Goal: Task Accomplishment & Management: Use online tool/utility

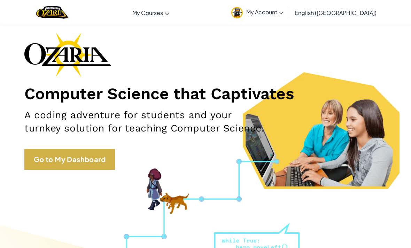
click at [44, 159] on link "Go to My Dashboard" at bounding box center [69, 159] width 91 height 21
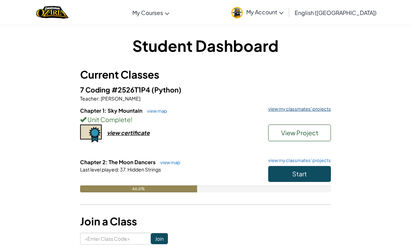
click at [319, 111] on link "view my classmates' projects" at bounding box center [298, 109] width 66 height 5
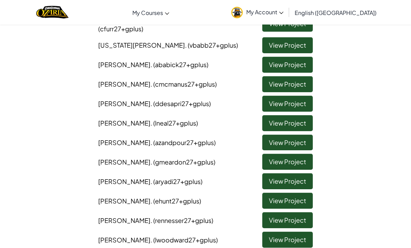
scroll to position [169, 0]
click at [301, 115] on link "View Project" at bounding box center [287, 123] width 50 height 16
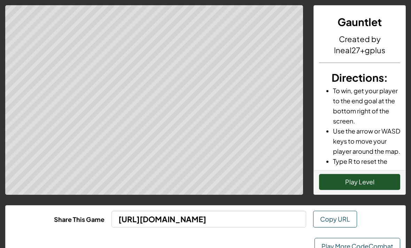
click at [348, 185] on button "Play Level" at bounding box center [359, 182] width 81 height 16
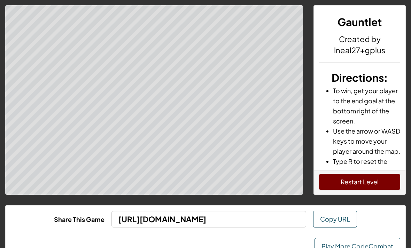
click at [351, 246] on link "Play More CodeCombat" at bounding box center [357, 246] width 86 height 17
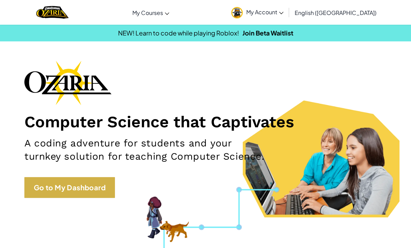
click at [67, 181] on link "Go to My Dashboard" at bounding box center [69, 187] width 91 height 21
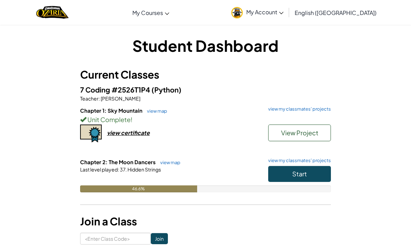
click at [272, 104] on div "7 Coding #2526T1P4 (Python) Teacher : [PERSON_NAME] Chapter 1: Sky Mountain vie…" at bounding box center [205, 143] width 251 height 119
click at [276, 115] on div "Unit Complete !" at bounding box center [205, 120] width 251 height 10
click at [279, 110] on link "view my classmates' projects" at bounding box center [298, 109] width 66 height 5
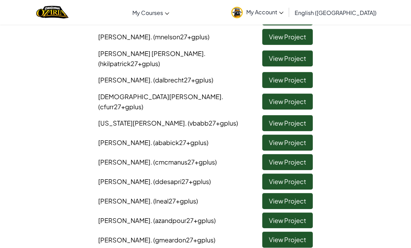
scroll to position [89, 0]
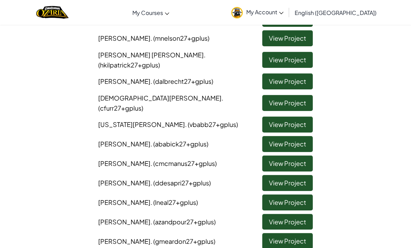
click at [276, 60] on link "View Project" at bounding box center [287, 60] width 50 height 16
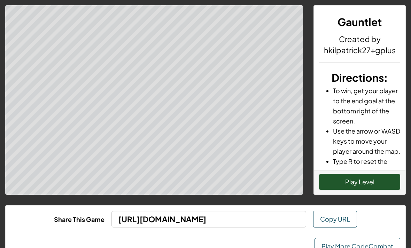
click at [329, 177] on button "Play Level" at bounding box center [359, 182] width 81 height 16
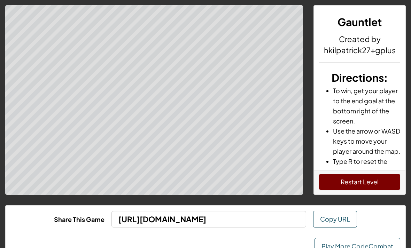
click at [358, 245] on link "Play More CodeCombat" at bounding box center [357, 246] width 86 height 17
